Goal: Find contact information: Find contact information

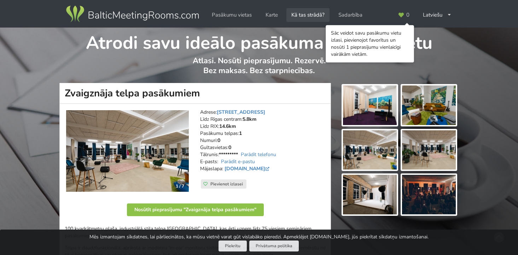
click at [310, 15] on link "Kā tas strādā?" at bounding box center [307, 15] width 43 height 14
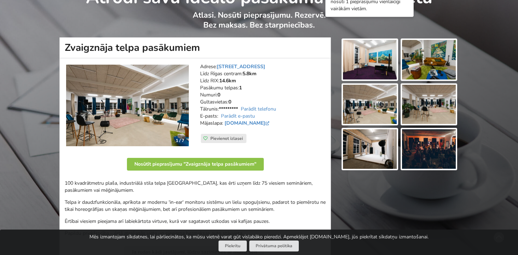
scroll to position [46, 0]
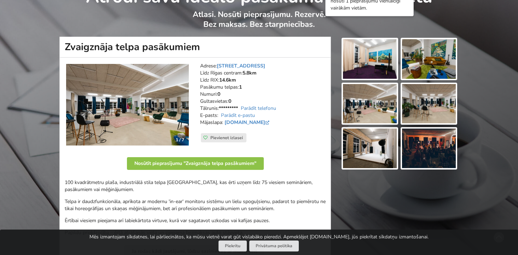
click at [420, 152] on img at bounding box center [429, 149] width 54 height 40
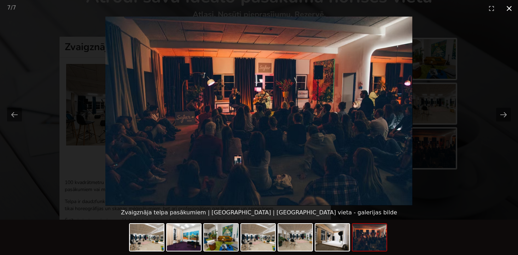
click at [507, 7] on button "Close gallery" at bounding box center [509, 8] width 18 height 17
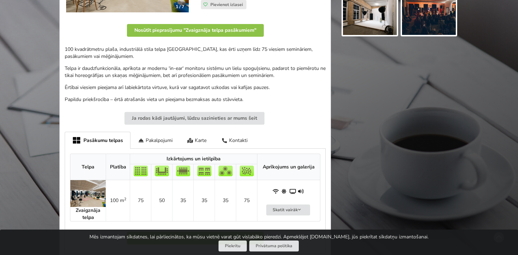
scroll to position [180, 0]
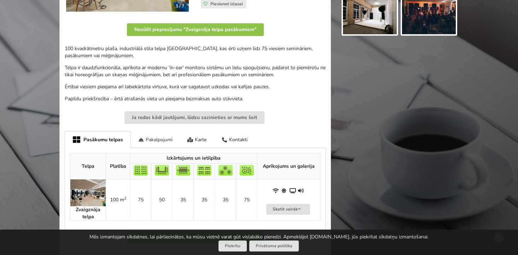
click at [160, 139] on div "Pakalpojumi" at bounding box center [154, 139] width 49 height 17
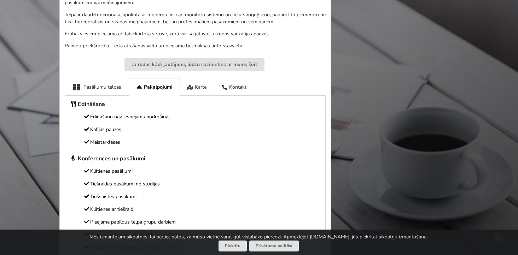
scroll to position [179, 0]
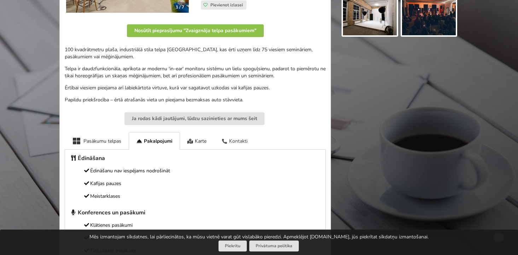
click at [249, 140] on div "Kontakti" at bounding box center [234, 140] width 41 height 17
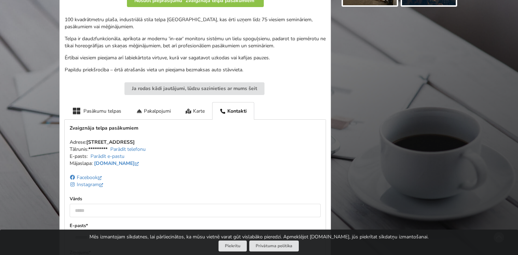
scroll to position [212, 0]
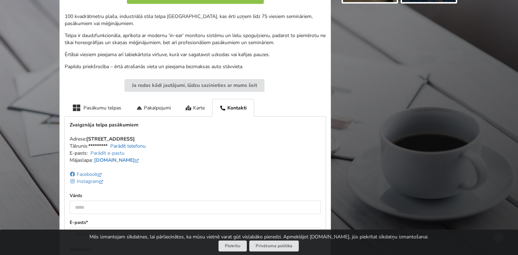
click at [145, 146] on link "Parādīt telefonu" at bounding box center [127, 146] width 35 height 7
click at [93, 173] on link "Facebook" at bounding box center [87, 174] width 34 height 7
